Goal: Information Seeking & Learning: Find specific fact

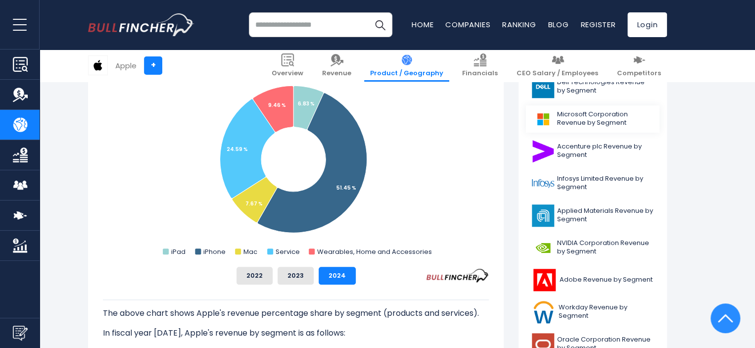
scroll to position [420, 0]
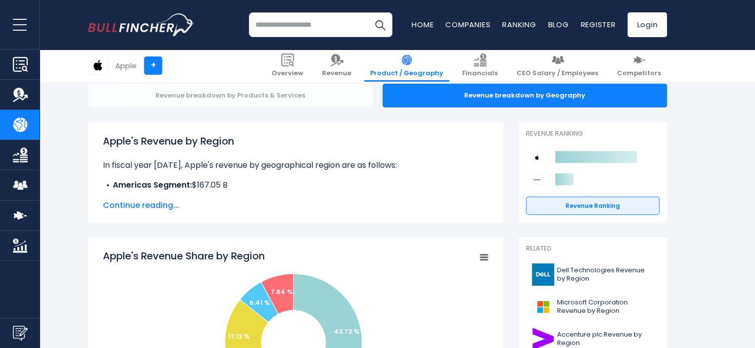
scroll to position [198, 0]
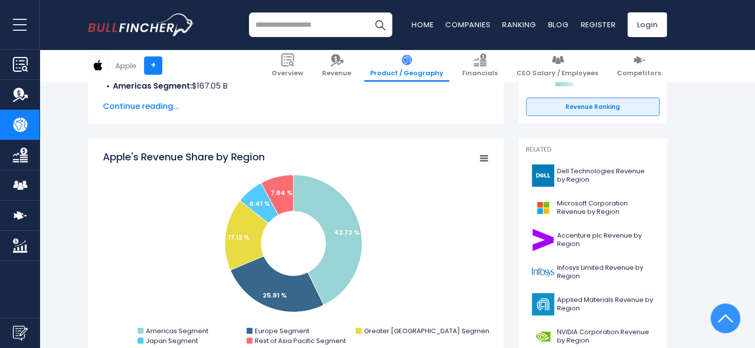
click at [169, 102] on span "Continue reading..." at bounding box center [296, 106] width 386 height 12
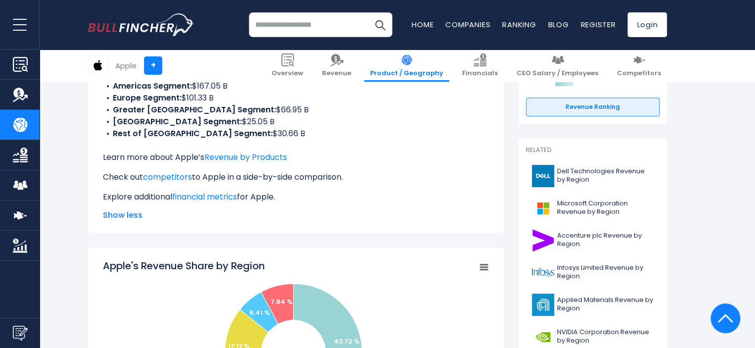
scroll to position [99, 0]
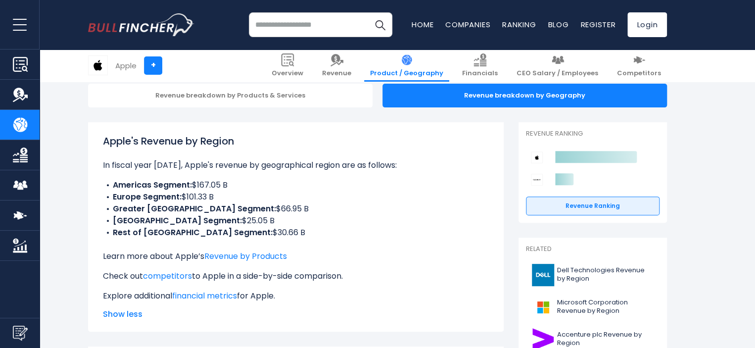
drag, startPoint x: 107, startPoint y: 188, endPoint x: 273, endPoint y: 229, distance: 170.8
click at [273, 229] on ul "Americas Segment: $167.05 B Europe Segment: $101.33 B Greater China Segment: $6…" at bounding box center [296, 208] width 386 height 59
click at [273, 229] on li "Rest of Asia Pacific Segment: $30.66 B" at bounding box center [296, 233] width 386 height 12
click at [337, 216] on li "Japan Segment: $25.05 B" at bounding box center [296, 221] width 386 height 12
drag, startPoint x: 277, startPoint y: 236, endPoint x: 111, endPoint y: 190, distance: 172.5
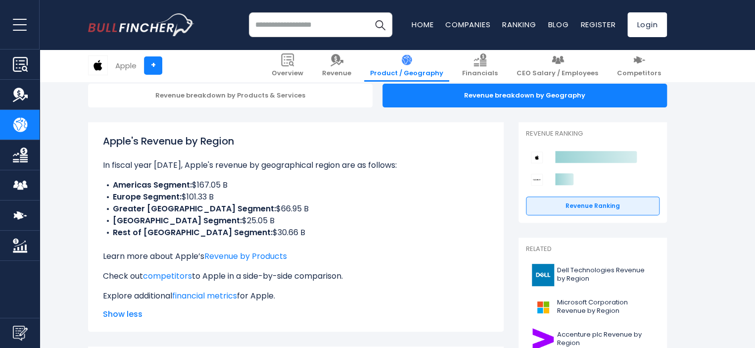
click at [111, 190] on ul "Americas Segment: $167.05 B Europe Segment: $101.33 B Greater China Segment: $6…" at bounding box center [296, 208] width 386 height 59
copy ul "Americas Segment: $167.05 B Europe Segment: $101.33 B Greater China Segment: $6…"
click at [249, 192] on li "Europe Segment: $101.33 B" at bounding box center [296, 197] width 386 height 12
drag, startPoint x: 216, startPoint y: 207, endPoint x: 254, endPoint y: 208, distance: 38.1
click at [254, 208] on li "Greater China Segment: $66.95 B" at bounding box center [296, 209] width 386 height 12
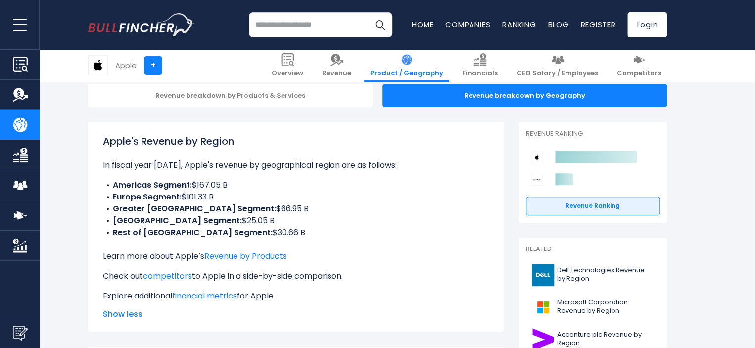
click at [254, 208] on li "Greater China Segment: $66.95 B" at bounding box center [296, 209] width 386 height 12
drag, startPoint x: 203, startPoint y: 198, endPoint x: 232, endPoint y: 195, distance: 28.9
click at [232, 195] on li "Europe Segment: $101.33 B" at bounding box center [296, 197] width 386 height 12
drag, startPoint x: 215, startPoint y: 221, endPoint x: 182, endPoint y: 222, distance: 33.2
click at [182, 222] on li "Japan Segment: $25.05 B" at bounding box center [296, 221] width 386 height 12
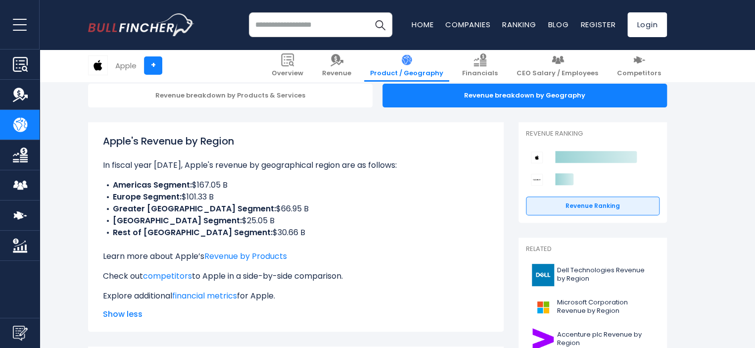
copy li "$25.05 B"
click at [225, 185] on li "Americas Segment: $167.05 B" at bounding box center [296, 185] width 386 height 12
drag, startPoint x: 223, startPoint y: 185, endPoint x: 195, endPoint y: 185, distance: 27.7
click at [195, 185] on li "Americas Segment: $167.05 B" at bounding box center [296, 185] width 386 height 12
copy li "$167.05"
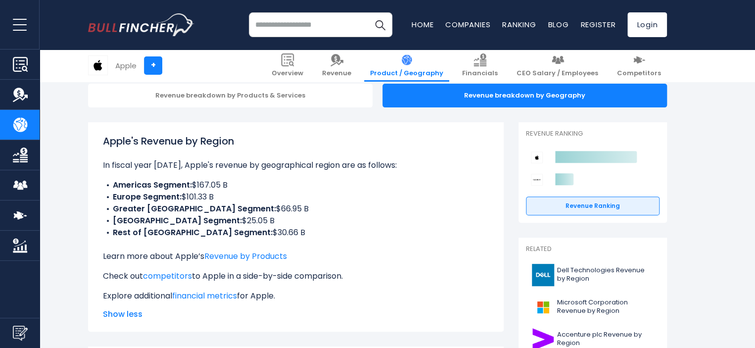
click at [186, 202] on li "Europe Segment: $101.33 B" at bounding box center [296, 197] width 386 height 12
drag, startPoint x: 212, startPoint y: 210, endPoint x: 273, endPoint y: 210, distance: 60.9
click at [273, 210] on li "Greater China Segment: $66.95 B" at bounding box center [296, 209] width 386 height 12
copy li "$66.95 B"
